Goal: Check status: Check status

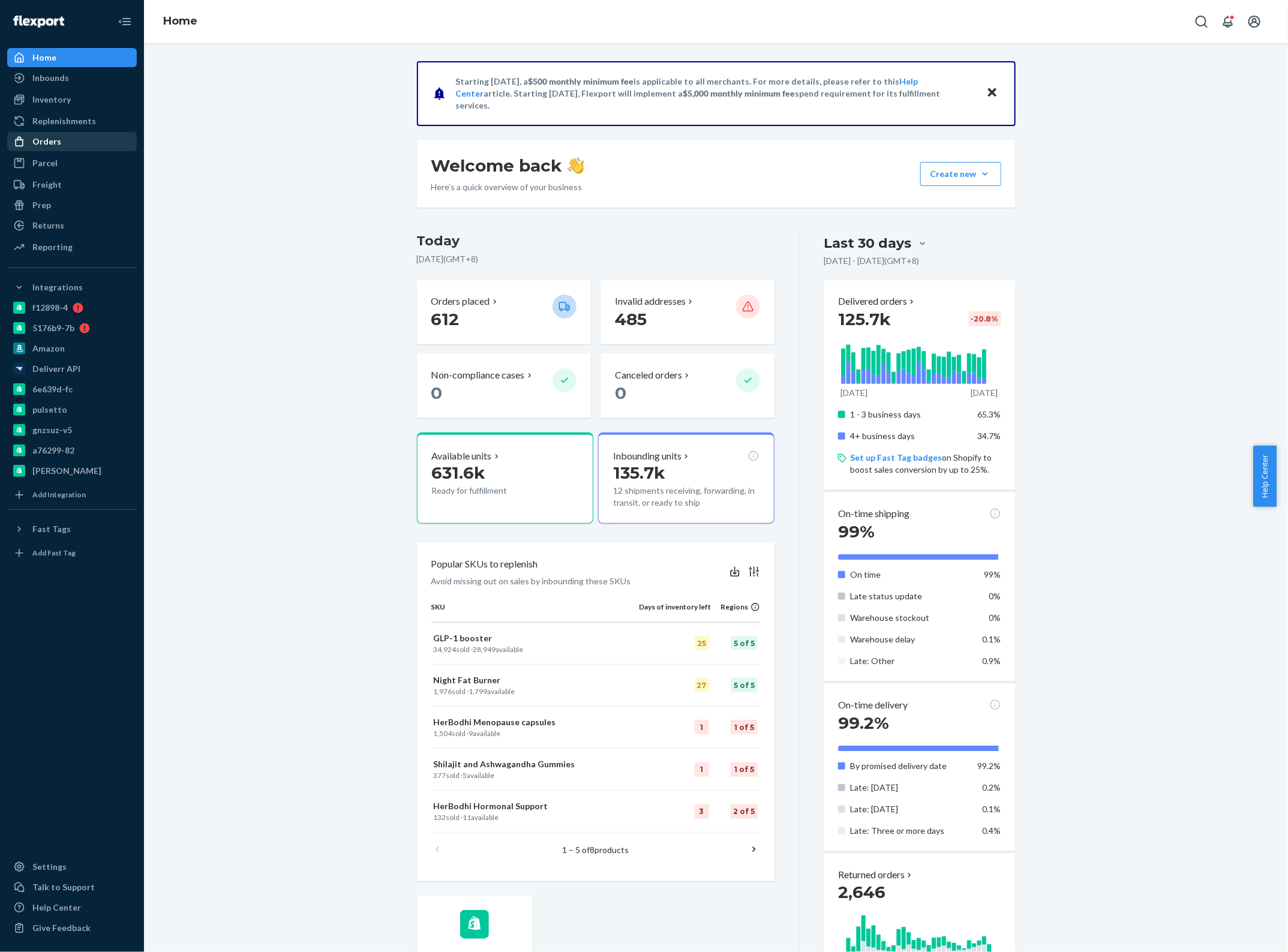
click at [78, 135] on div "Orders" at bounding box center [72, 141] width 127 height 17
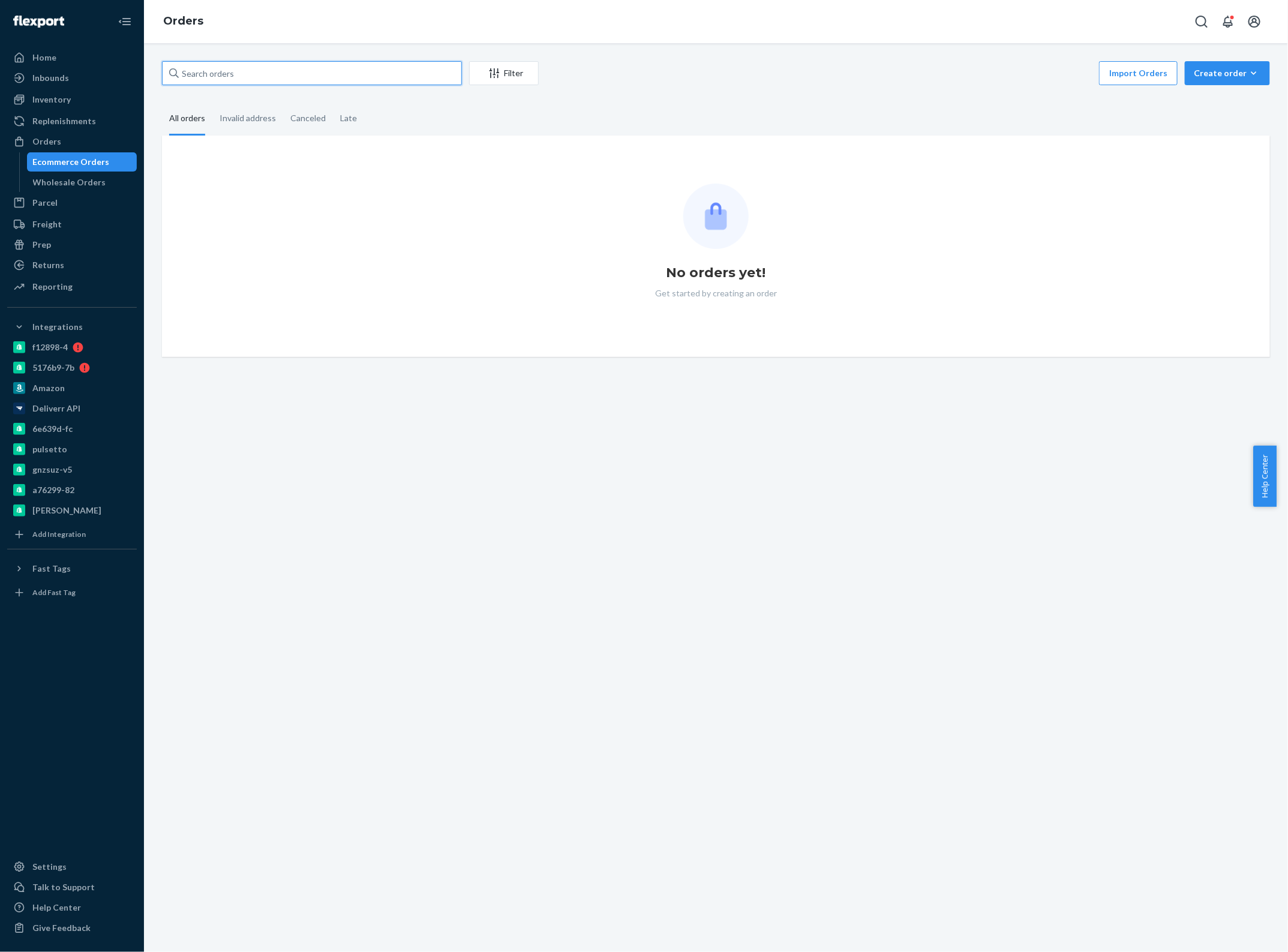
click at [265, 73] on input "text" at bounding box center [311, 73] width 300 height 24
paste input "2509769"
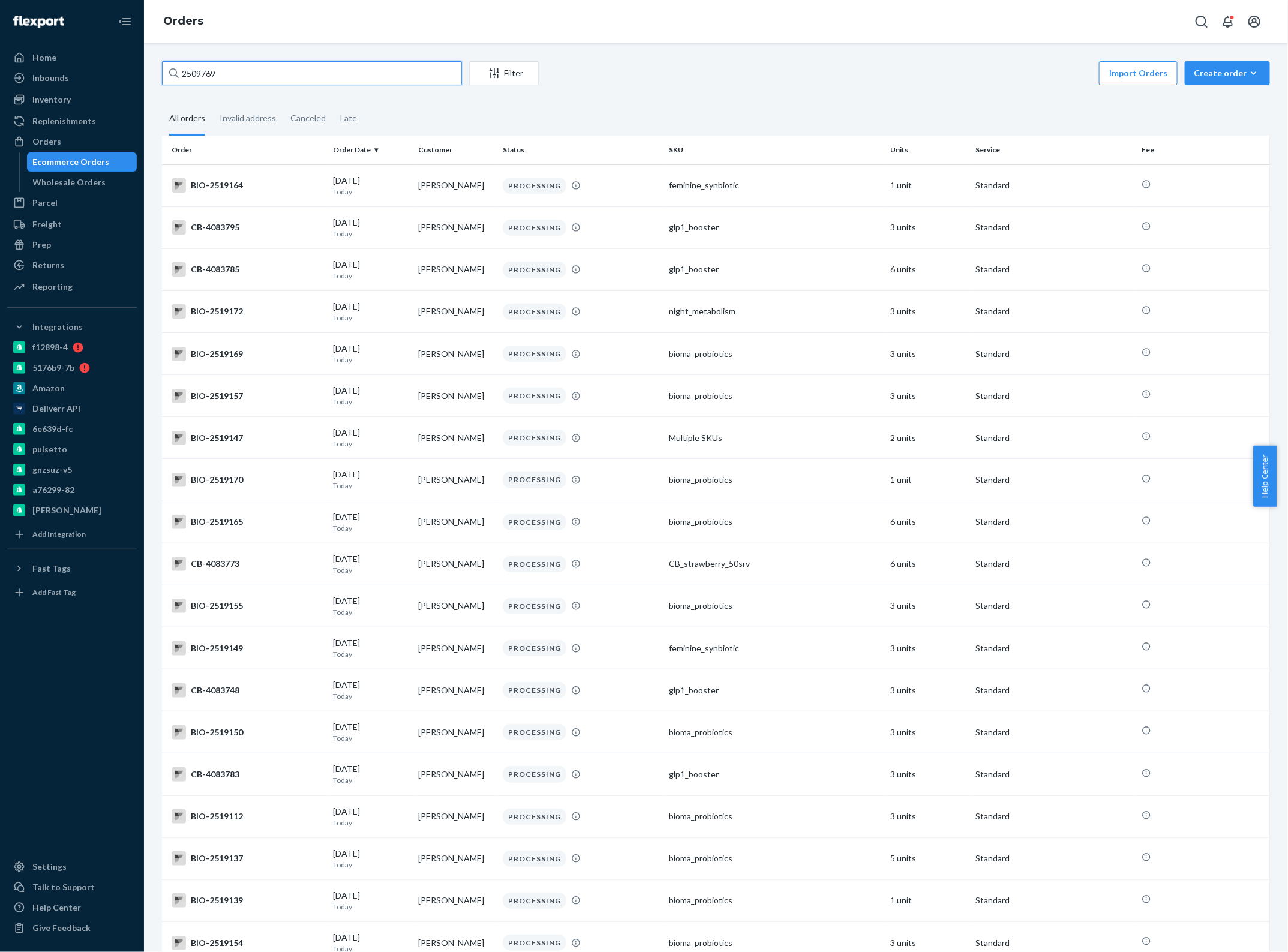
paste input "text"
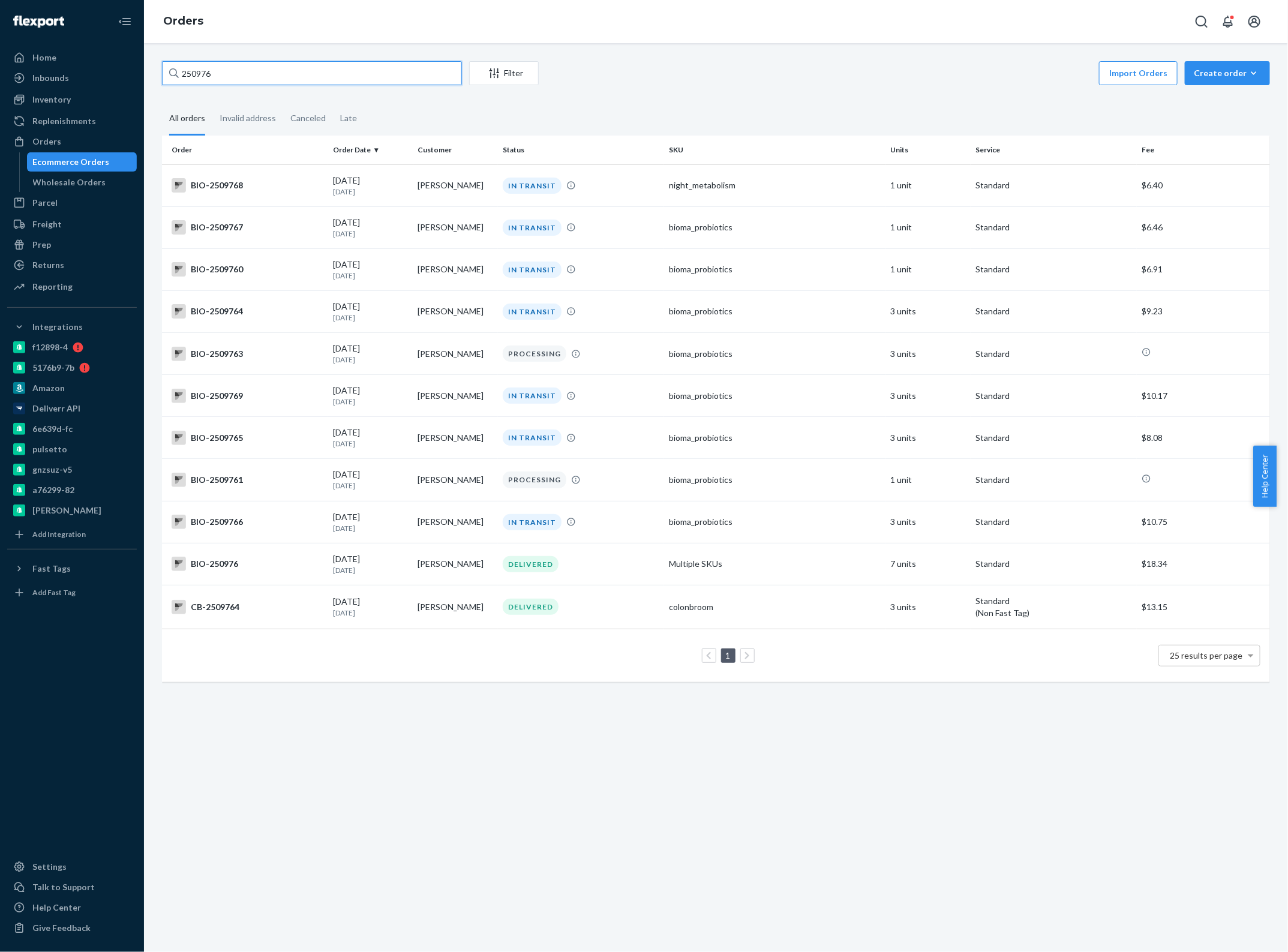
paste input "9"
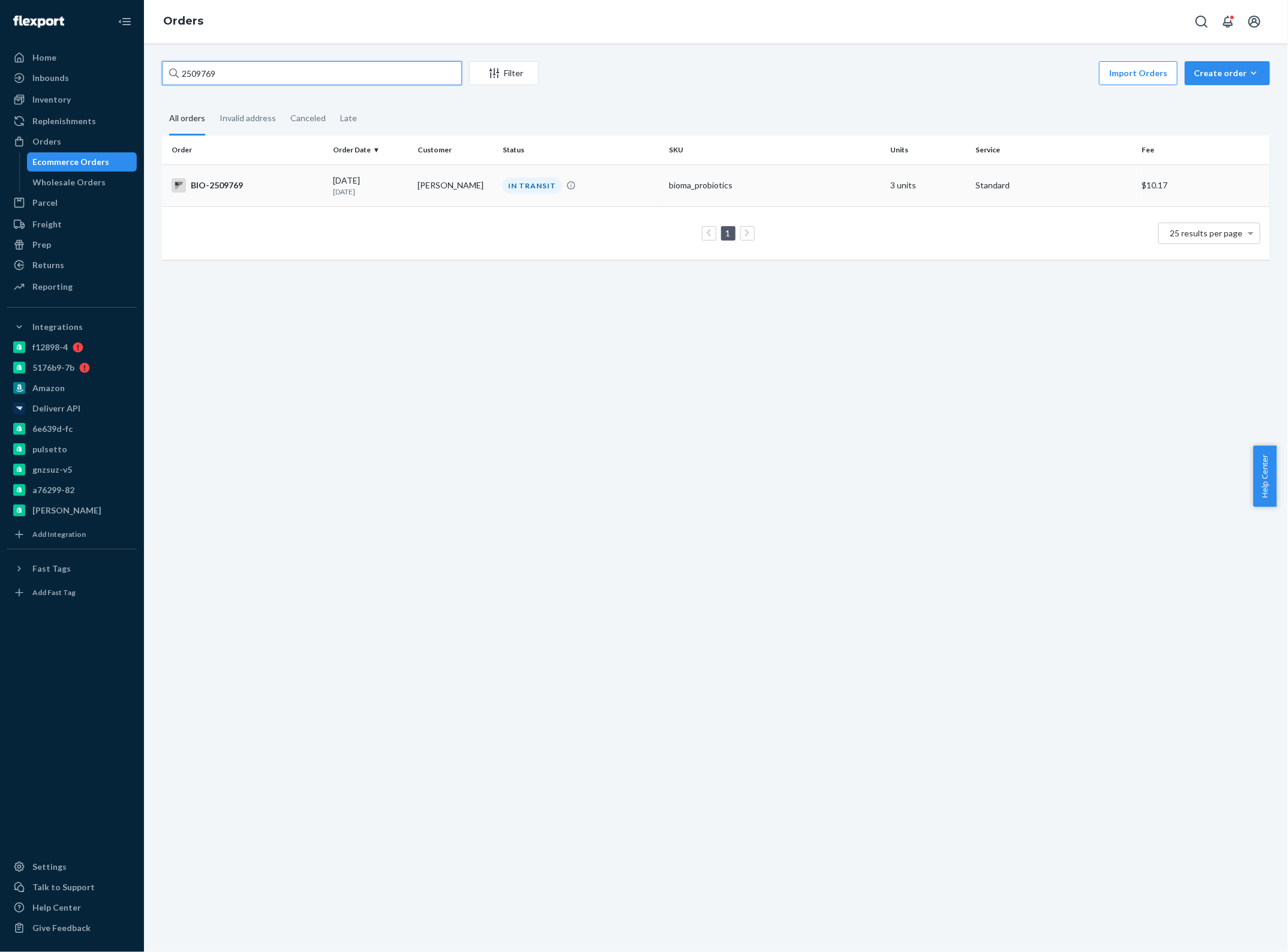
type input "2509769"
click at [393, 180] on div "[DATE] [DATE]" at bounding box center [371, 185] width 75 height 22
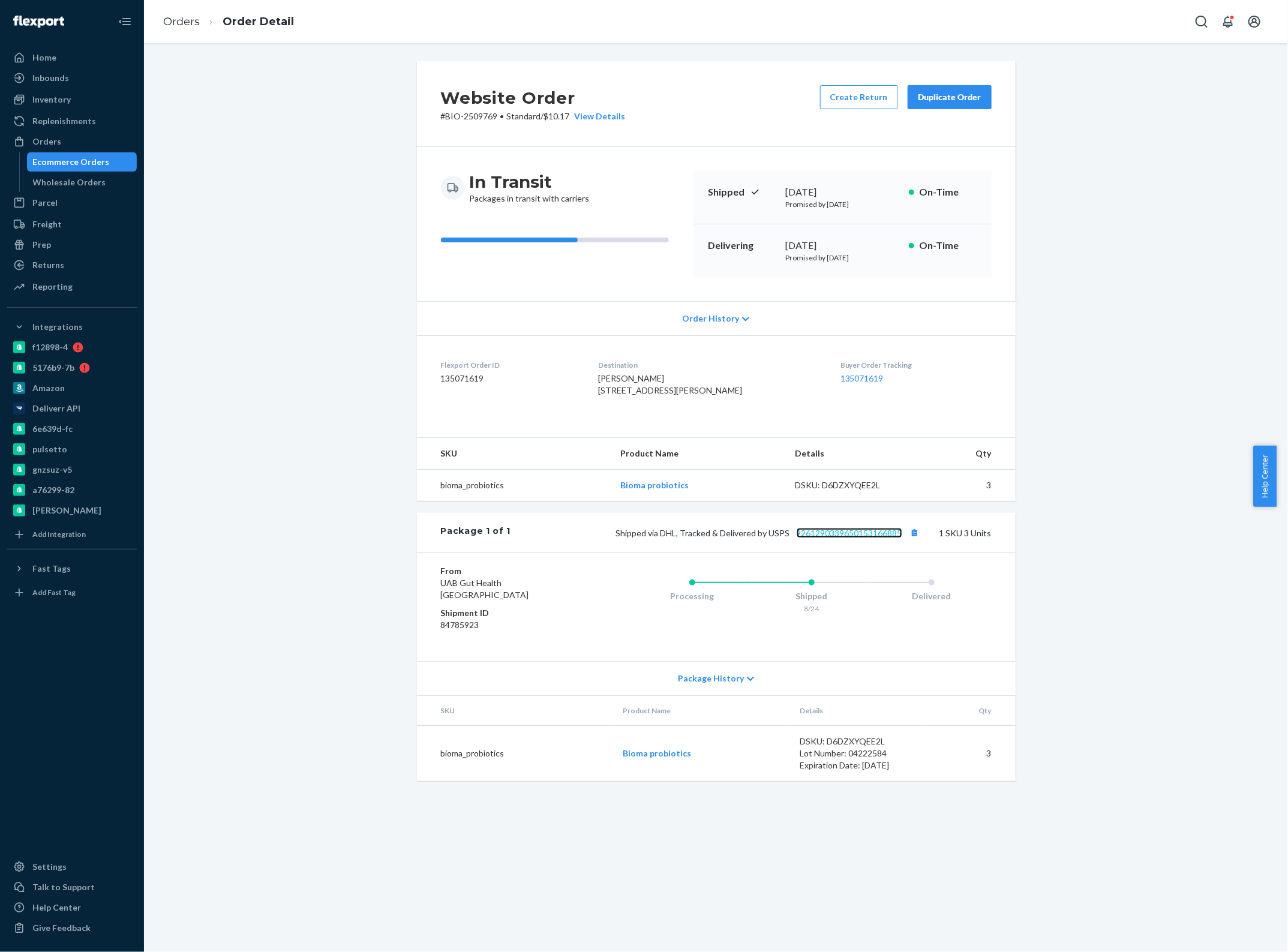
click at [829, 538] on link "9261290339650153166885" at bounding box center [849, 533] width 106 height 10
